Goal: Task Accomplishment & Management: Manage account settings

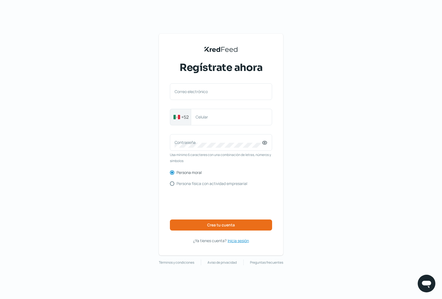
click at [236, 240] on span "Inicia sesión" at bounding box center [238, 240] width 21 height 7
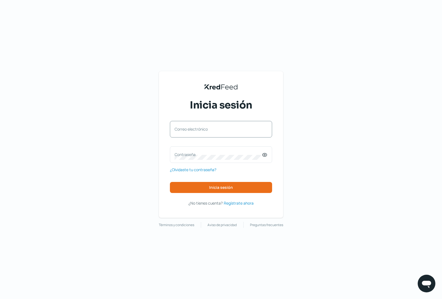
click at [204, 128] on label "Correo electrónico" at bounding box center [218, 129] width 87 height 5
click at [204, 130] on input "Correo electrónico" at bounding box center [221, 132] width 93 height 5
paste input "[EMAIL_ADDRESS][DOMAIN_NAME]"
type input "[EMAIL_ADDRESS][DOMAIN_NAME]"
click at [190, 155] on label "Contraseña" at bounding box center [218, 154] width 87 height 5
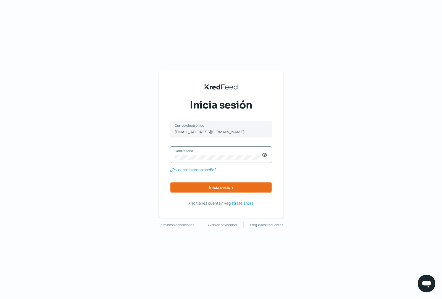
click at [226, 187] on span "Inicia sesión" at bounding box center [221, 188] width 24 height 4
